Goal: Register for event/course

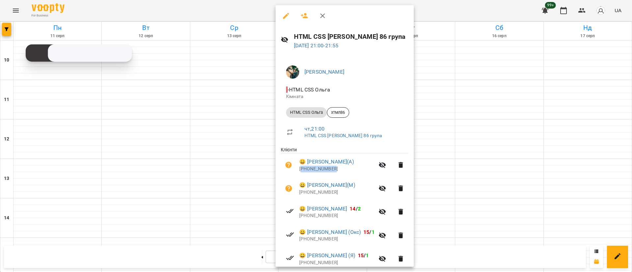
scroll to position [49, 0]
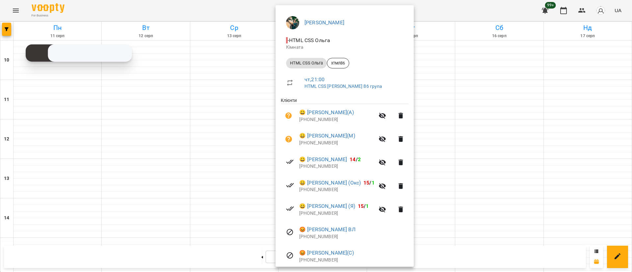
click at [10, 32] on div at bounding box center [316, 136] width 632 height 272
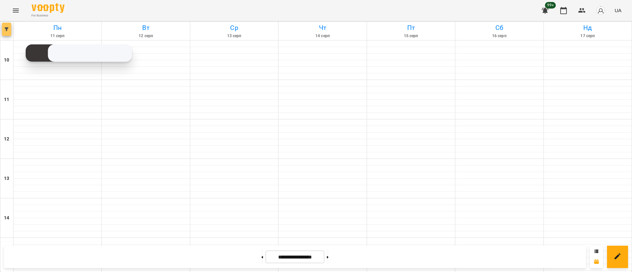
click at [10, 32] on button "button" at bounding box center [6, 29] width 9 height 13
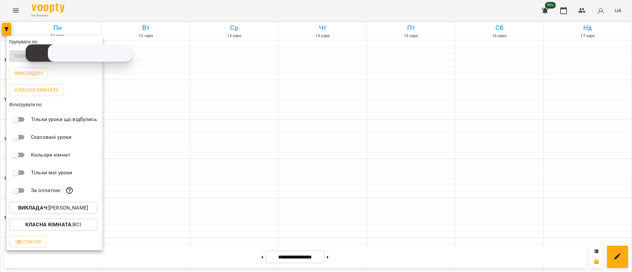
click at [66, 214] on button "Викладач : [PERSON_NAME]" at bounding box center [53, 208] width 88 height 12
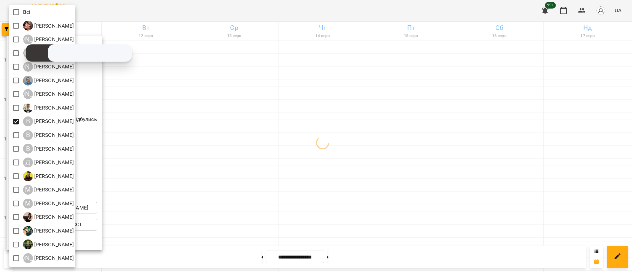
click at [166, 127] on div at bounding box center [316, 136] width 632 height 272
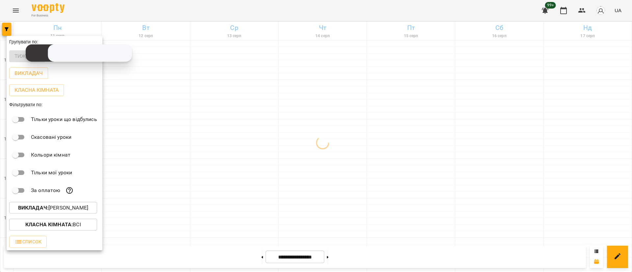
click at [166, 127] on div at bounding box center [316, 136] width 632 height 272
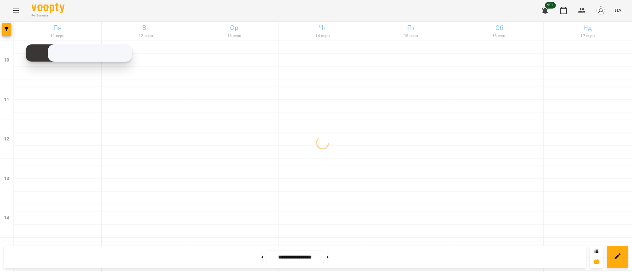
scroll to position [262, 0]
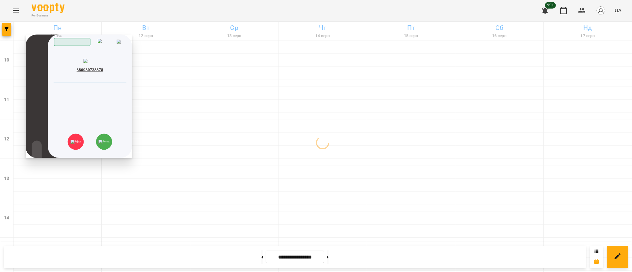
click at [124, 82] on div "Скопійовано в буфер обміну" at bounding box center [89, 79] width 73 height 6
click at [109, 144] on img at bounding box center [103, 142] width 11 height 4
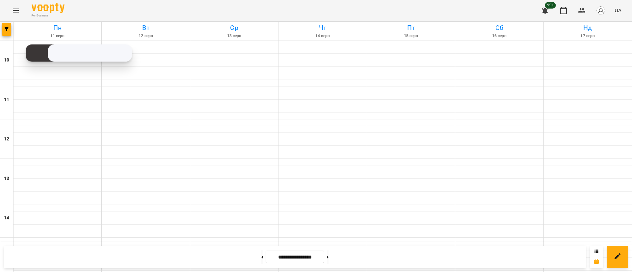
scroll to position [311, 0]
click at [329, 255] on button at bounding box center [328, 257] width 2 height 14
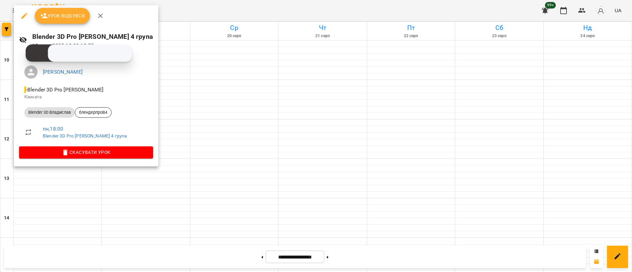
click at [185, 115] on div at bounding box center [316, 136] width 632 height 272
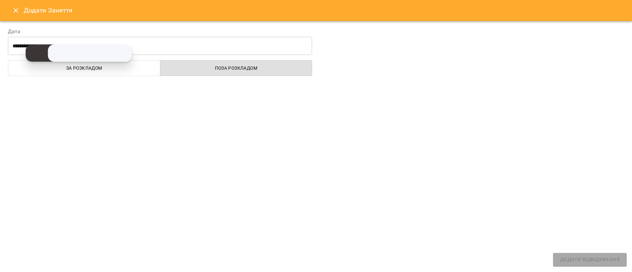
select select
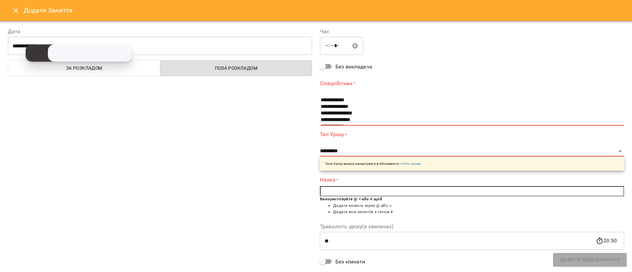
click at [14, 13] on icon "Close" at bounding box center [16, 11] width 8 height 8
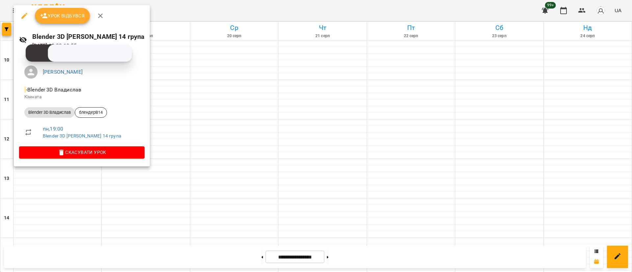
click at [66, 196] on div at bounding box center [316, 136] width 632 height 272
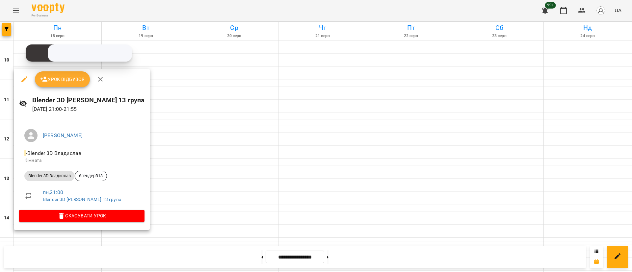
click at [70, 235] on div at bounding box center [316, 136] width 632 height 272
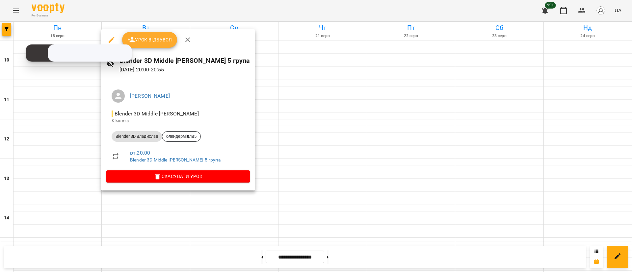
click at [175, 194] on div at bounding box center [316, 136] width 632 height 272
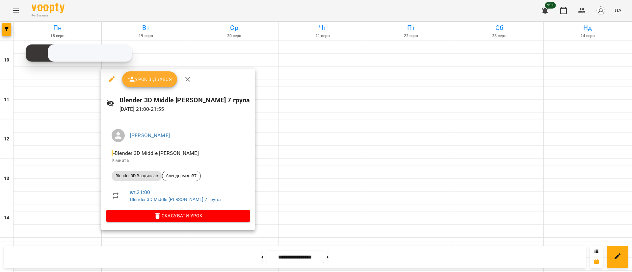
click at [276, 172] on div at bounding box center [316, 136] width 632 height 272
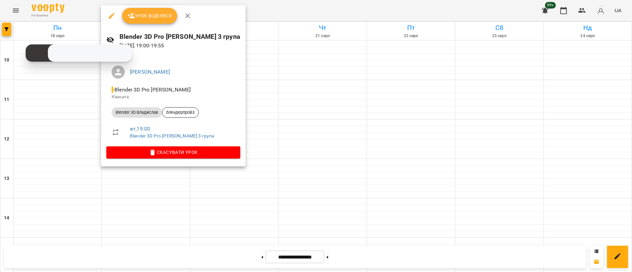
click at [226, 201] on div at bounding box center [316, 136] width 632 height 272
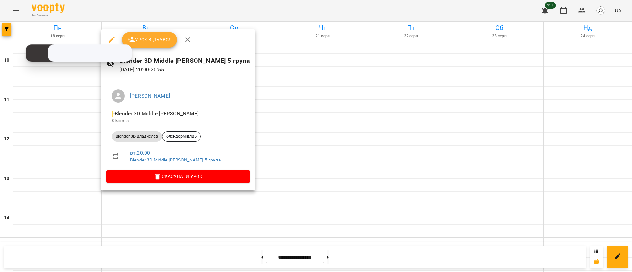
click at [169, 194] on div at bounding box center [316, 136] width 632 height 272
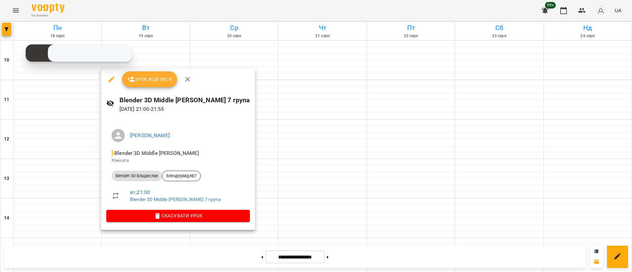
click at [266, 174] on div at bounding box center [316, 136] width 632 height 272
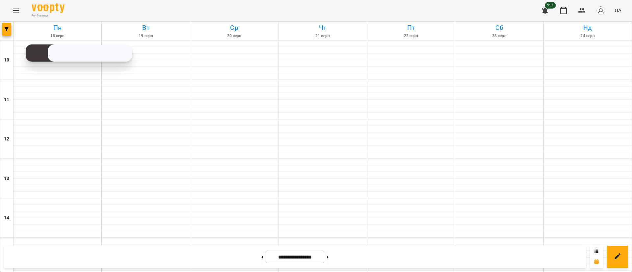
scroll to position [311, 0]
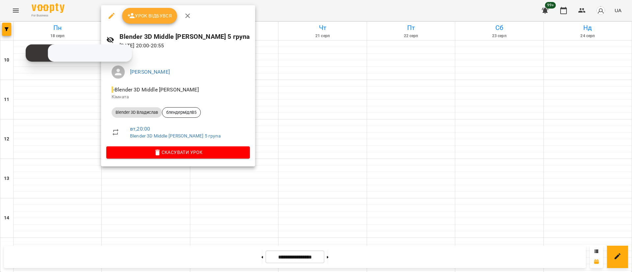
click at [264, 122] on div at bounding box center [316, 136] width 632 height 272
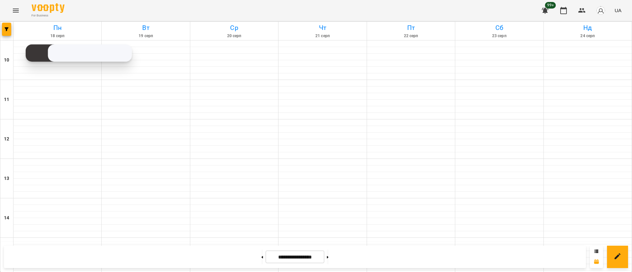
scroll to position [262, 0]
click at [261, 254] on button at bounding box center [262, 257] width 2 height 14
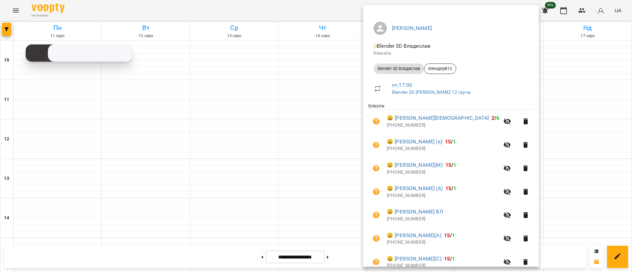
scroll to position [74, 0]
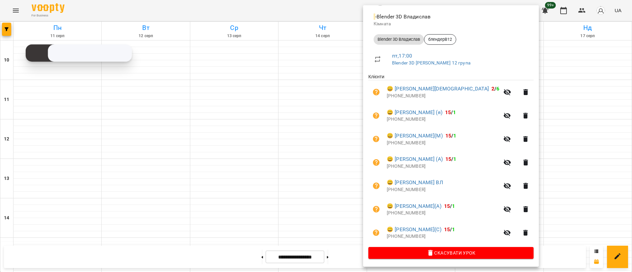
click at [530, 167] on div at bounding box center [316, 136] width 632 height 272
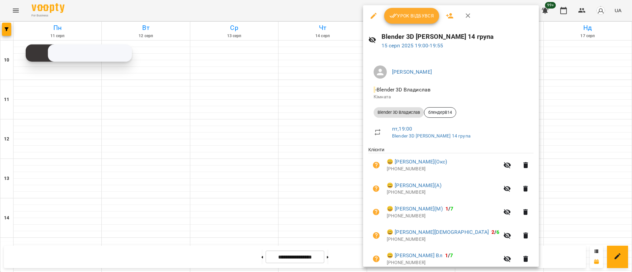
scroll to position [99, 0]
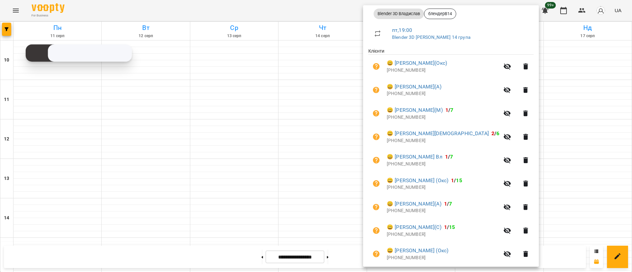
click at [553, 176] on div at bounding box center [316, 136] width 632 height 272
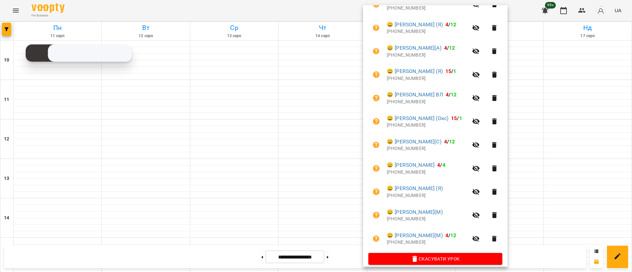
scroll to position [168, 0]
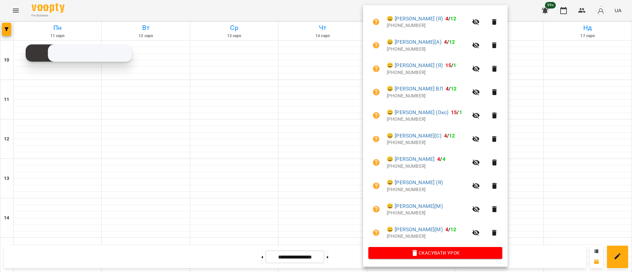
click at [537, 181] on div at bounding box center [316, 136] width 632 height 272
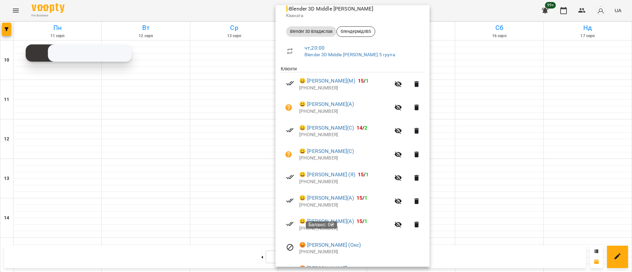
scroll to position [45, 0]
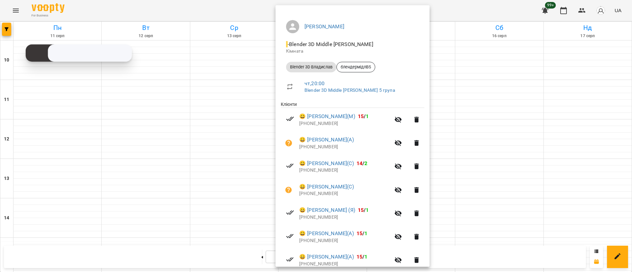
click at [475, 190] on div at bounding box center [316, 136] width 632 height 272
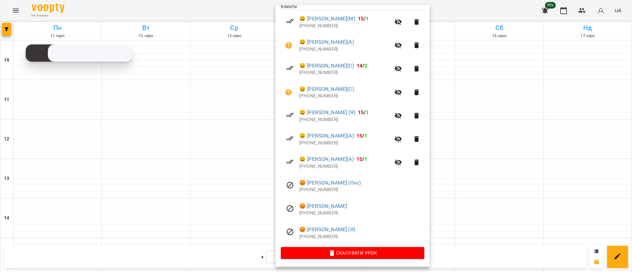
scroll to position [95, 0]
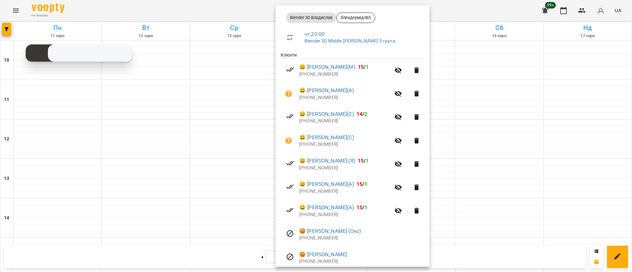
click at [223, 139] on div at bounding box center [316, 136] width 632 height 272
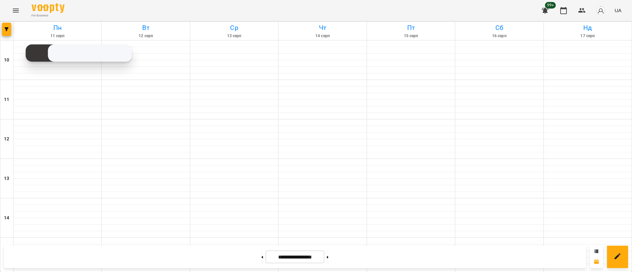
scroll to position [311, 0]
click at [261, 256] on button at bounding box center [262, 257] width 2 height 14
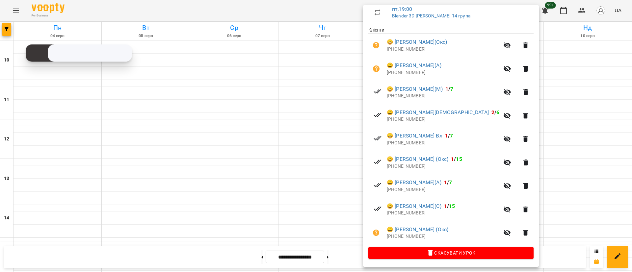
scroll to position [121, 0]
drag, startPoint x: 549, startPoint y: 161, endPoint x: 524, endPoint y: 164, distance: 25.9
click at [549, 161] on div at bounding box center [316, 136] width 632 height 272
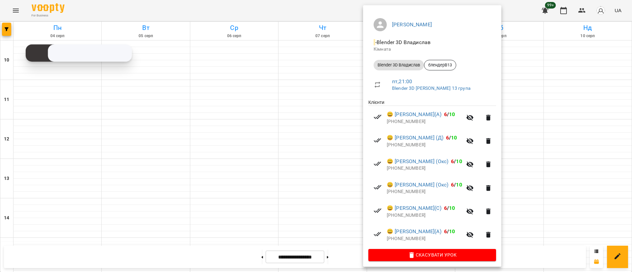
scroll to position [50, 0]
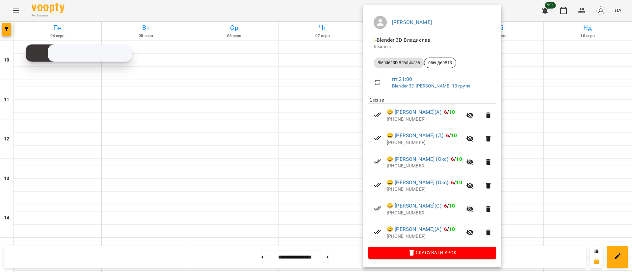
click at [562, 130] on div at bounding box center [316, 136] width 632 height 272
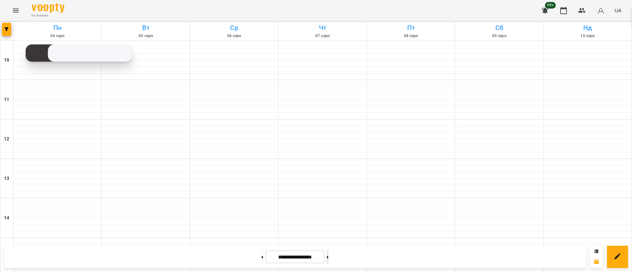
click at [329, 258] on button at bounding box center [328, 257] width 2 height 14
